Goal: Navigation & Orientation: Understand site structure

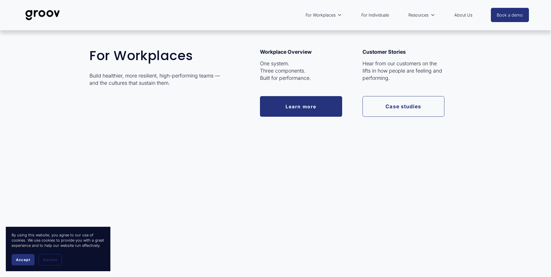
click at [285, 109] on link "Learn more" at bounding box center [301, 106] width 82 height 21
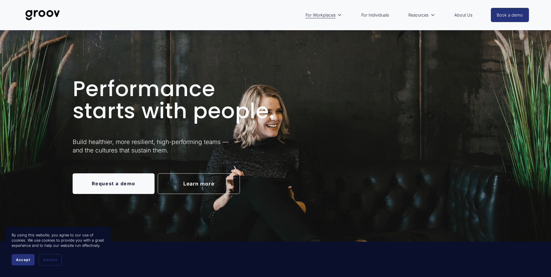
click at [380, 14] on link "For Individuals" at bounding box center [374, 14] width 33 height 13
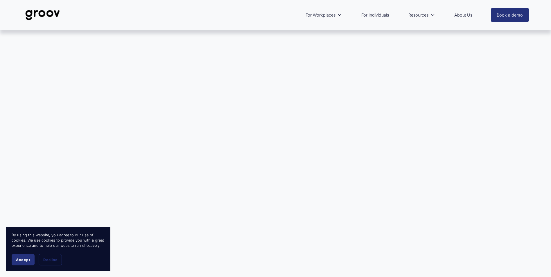
click at [458, 15] on link "About Us" at bounding box center [463, 14] width 24 height 13
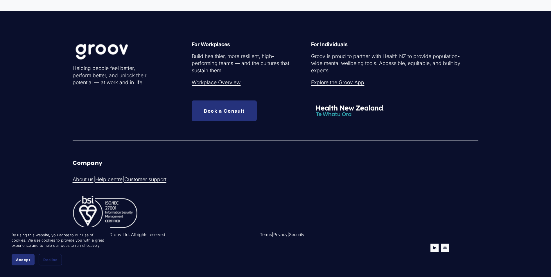
scroll to position [1828, 0]
